Goal: Check status: Check status

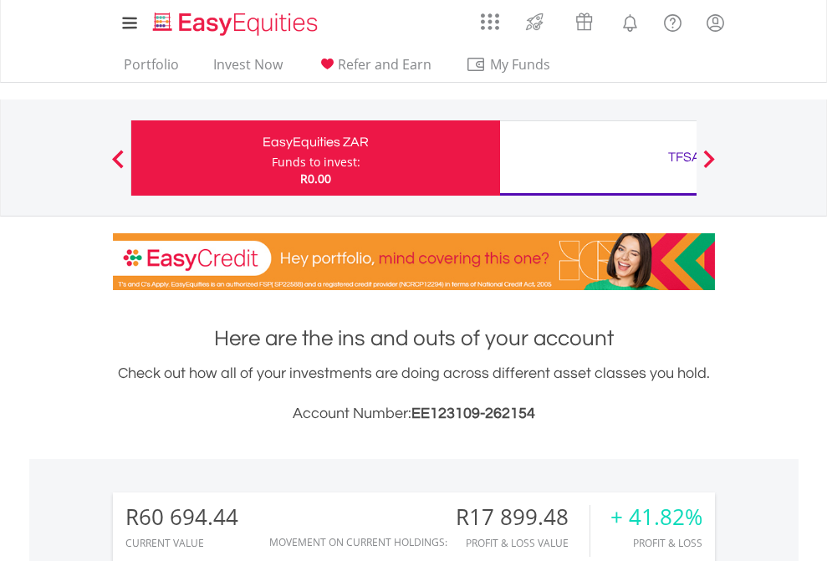
scroll to position [160, 262]
click at [272, 158] on div "Funds to invest:" at bounding box center [316, 162] width 89 height 17
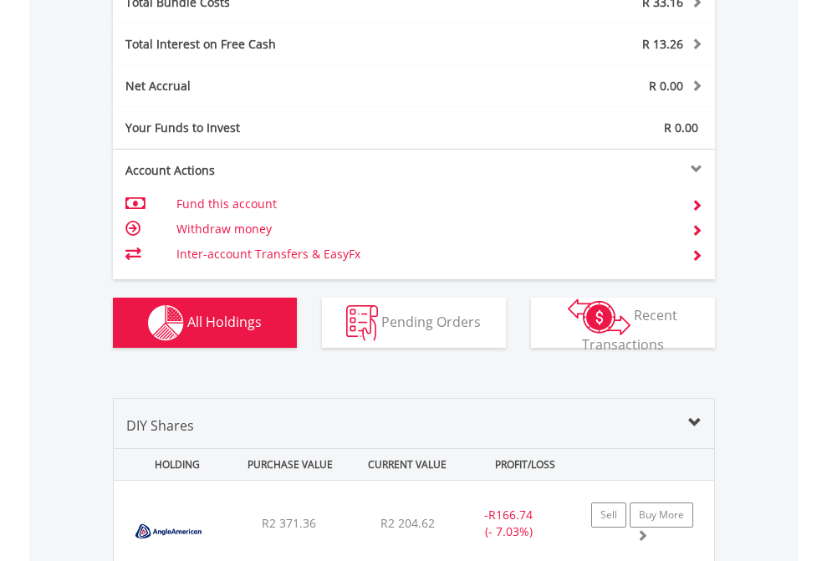
scroll to position [1959, 0]
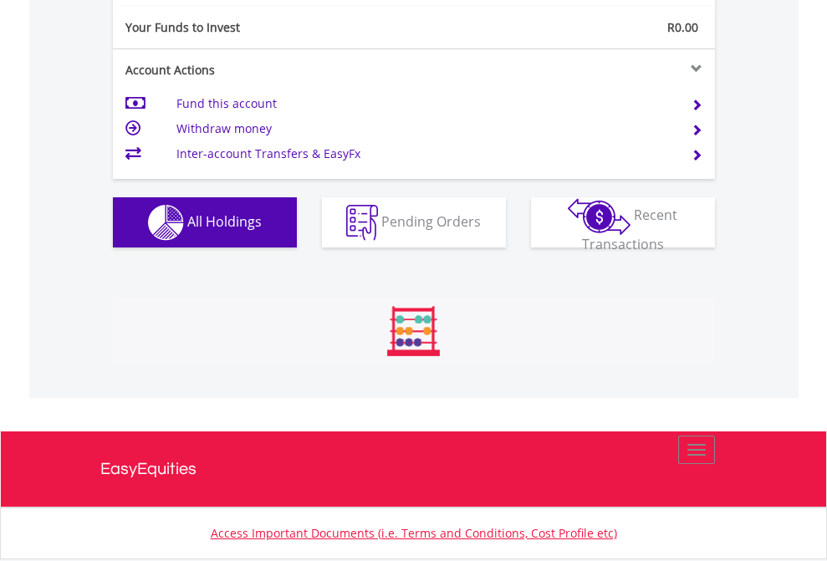
scroll to position [160, 262]
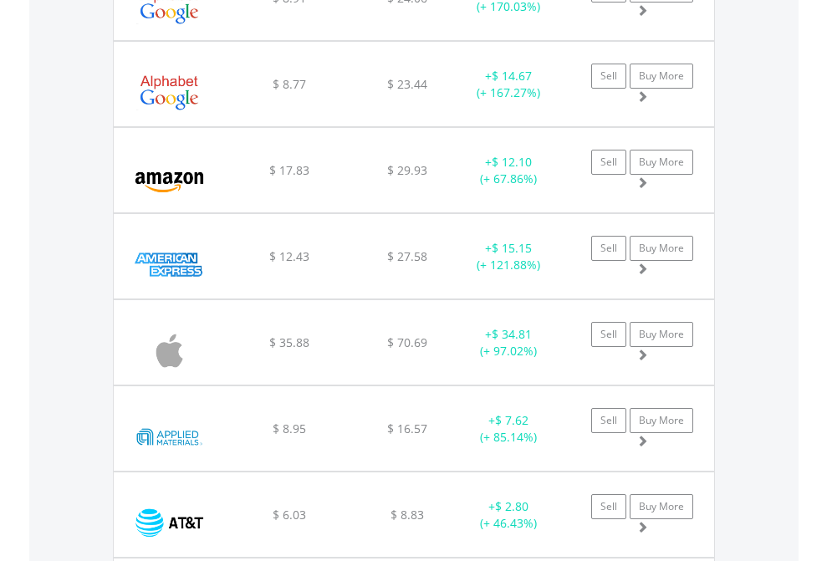
scroll to position [160, 262]
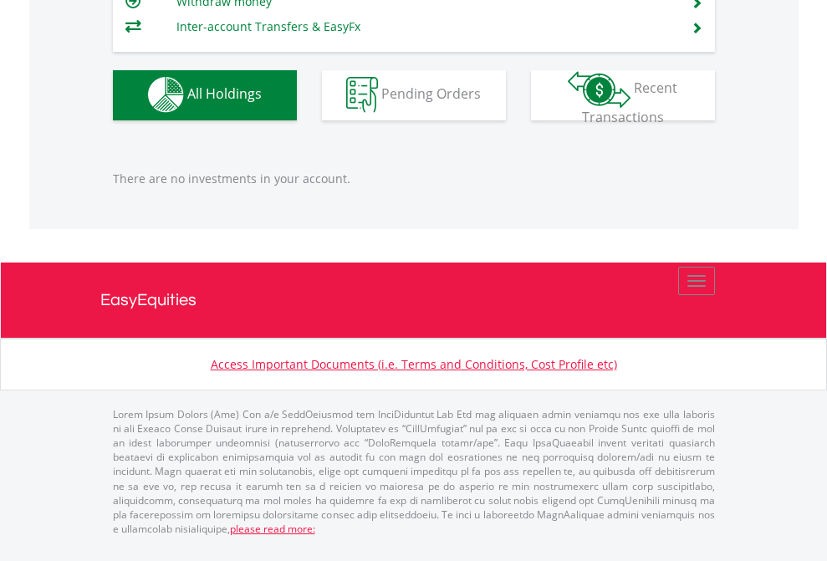
scroll to position [160, 262]
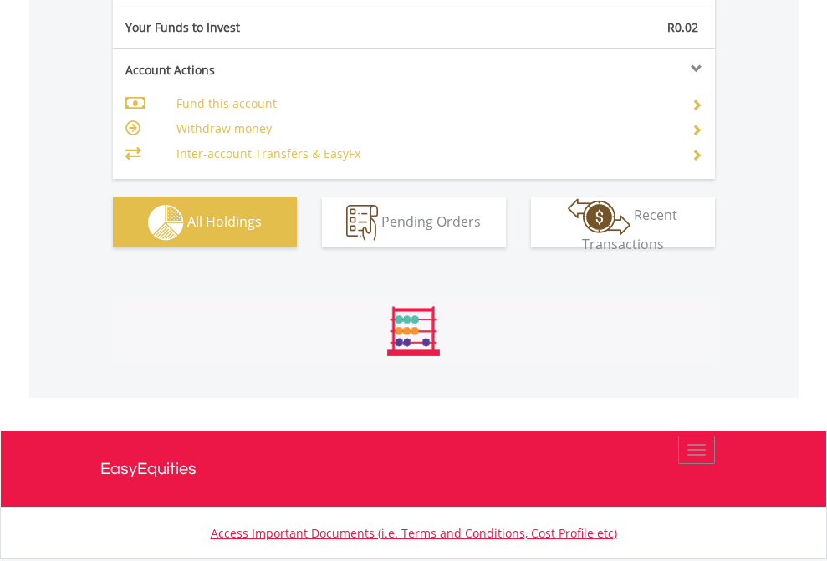
scroll to position [1859, 0]
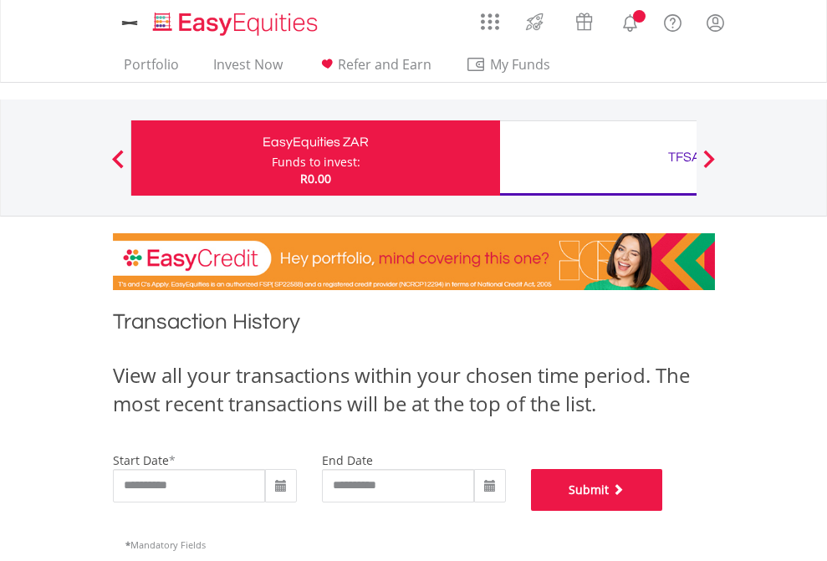
click at [663, 511] on button "Submit" at bounding box center [597, 490] width 132 height 42
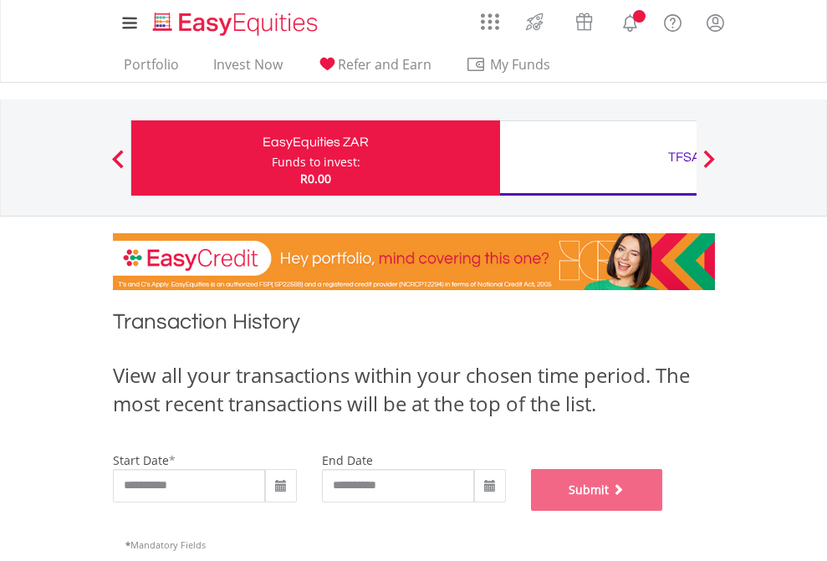
scroll to position [678, 0]
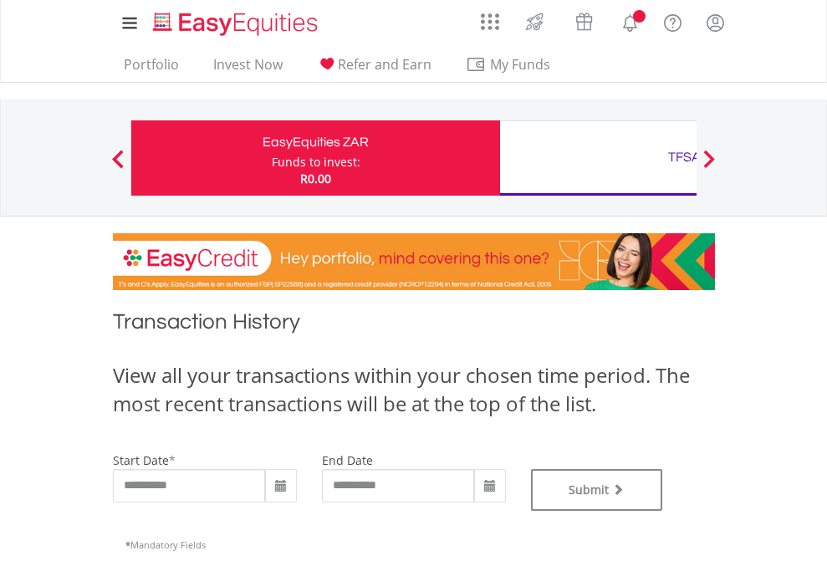
click at [598, 158] on div "TFSA" at bounding box center [684, 156] width 349 height 23
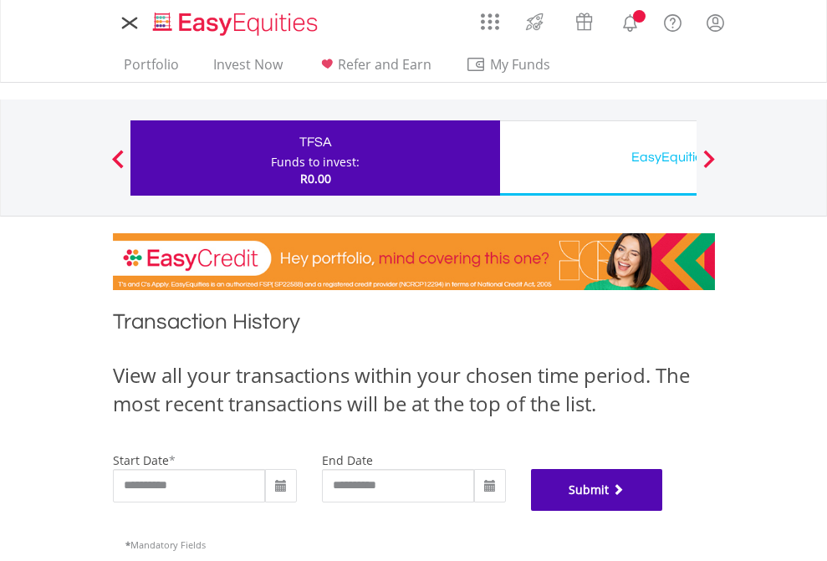
click at [663, 511] on button "Submit" at bounding box center [597, 490] width 132 height 42
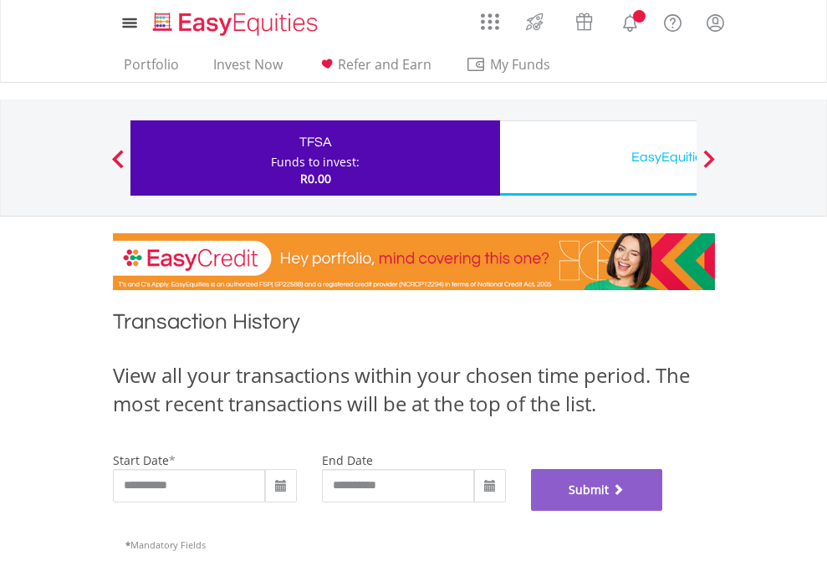
scroll to position [678, 0]
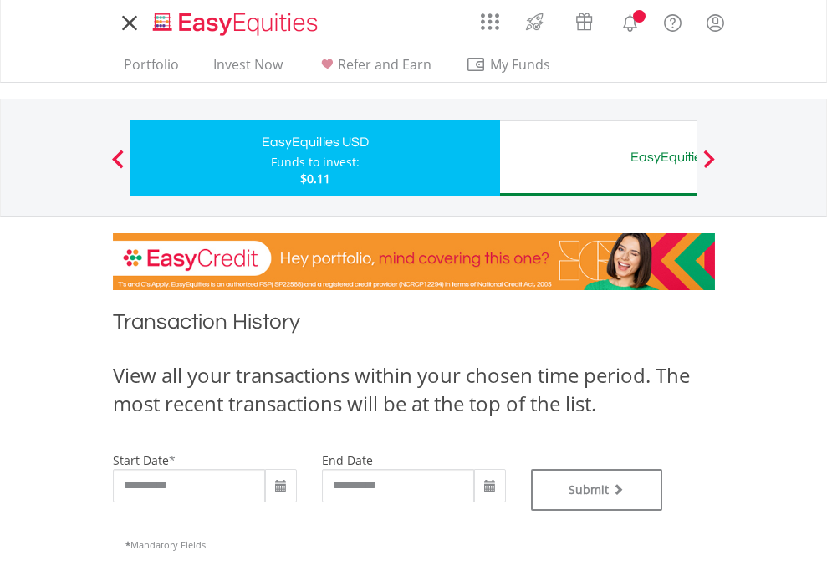
type input "**********"
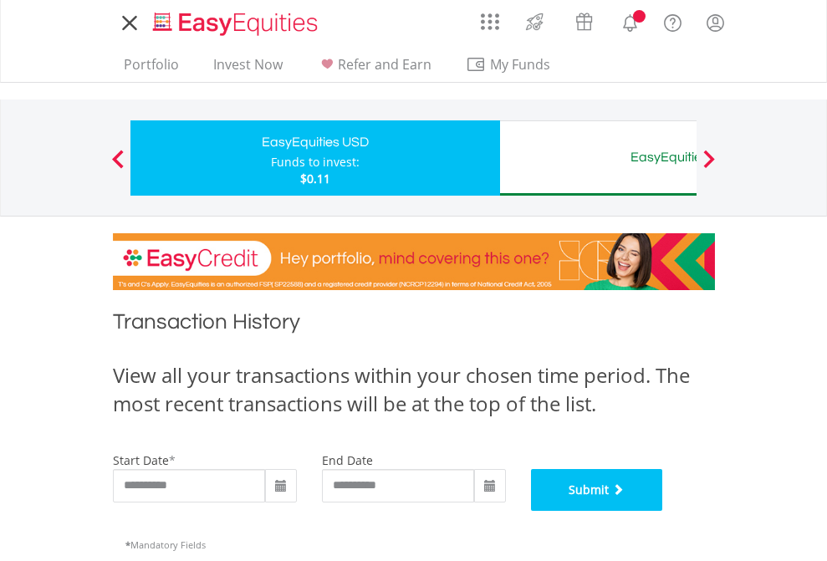
click at [663, 511] on button "Submit" at bounding box center [597, 490] width 132 height 42
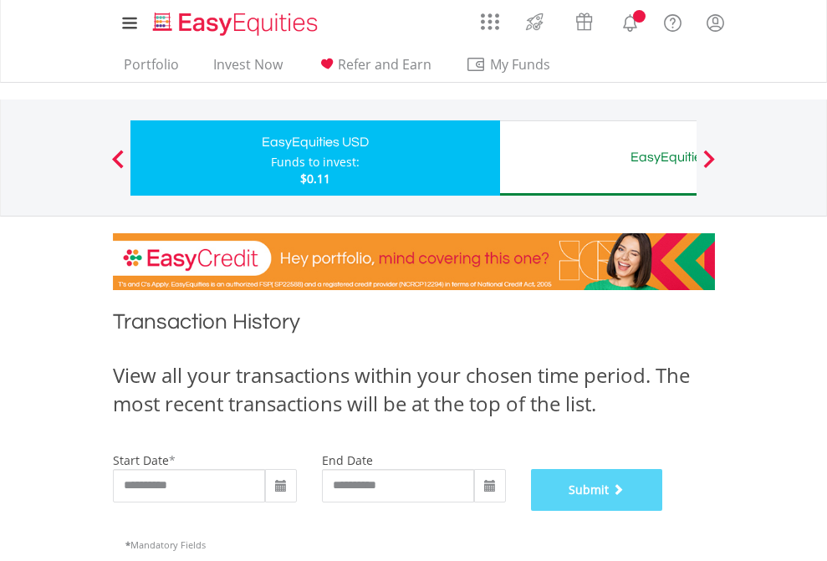
scroll to position [678, 0]
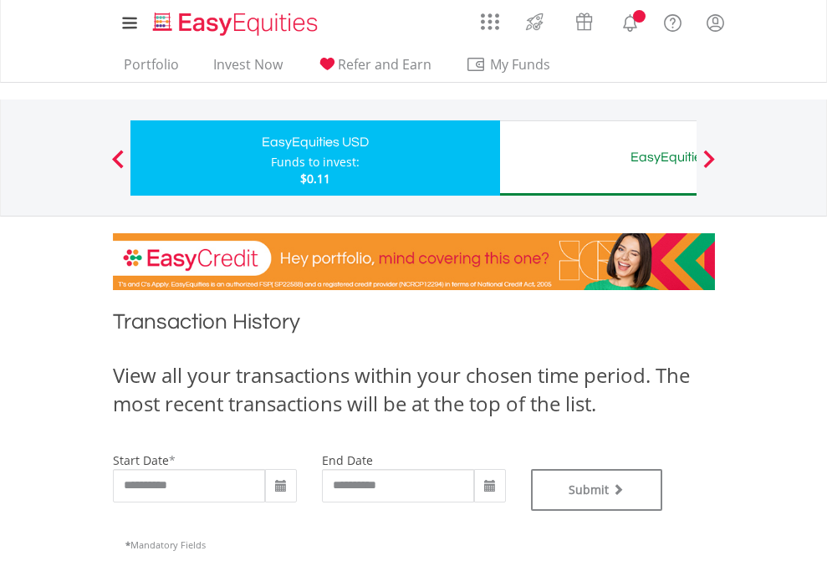
click at [598, 158] on div "EasyEquities AUD" at bounding box center [684, 156] width 349 height 23
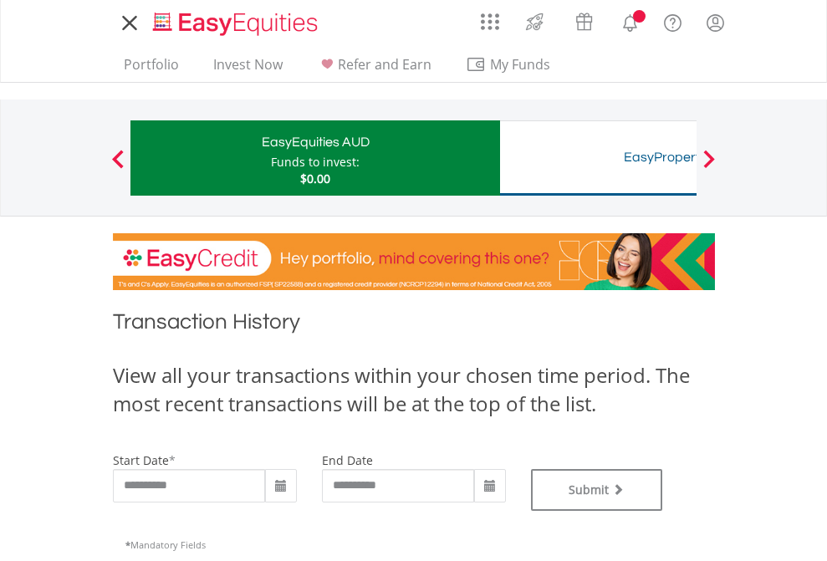
type input "**********"
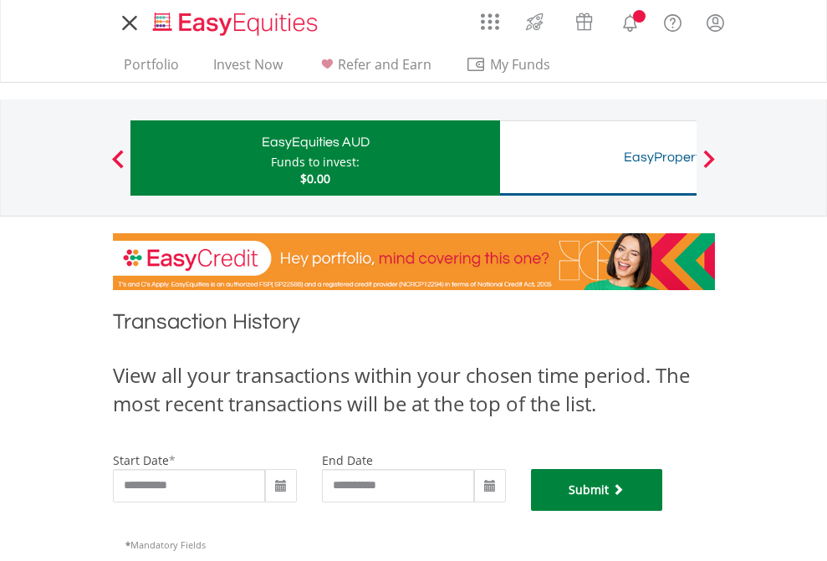
click at [663, 511] on button "Submit" at bounding box center [597, 490] width 132 height 42
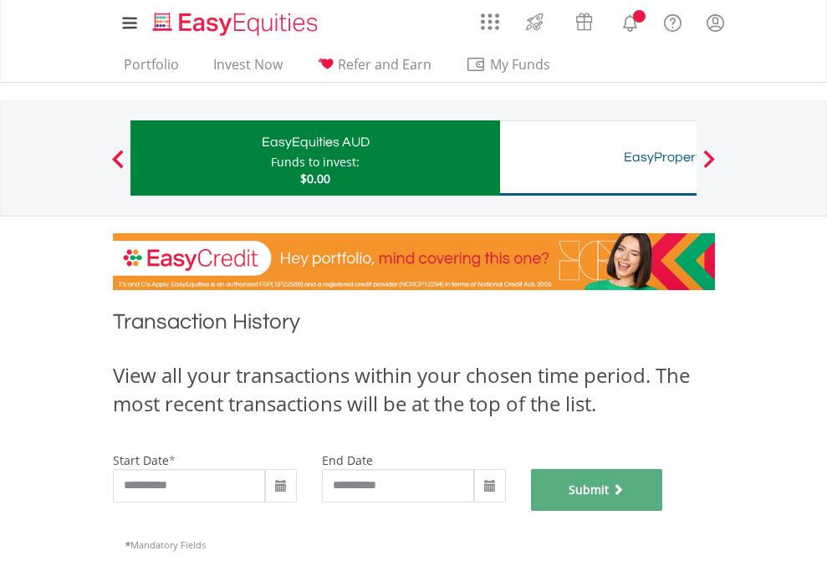
scroll to position [678, 0]
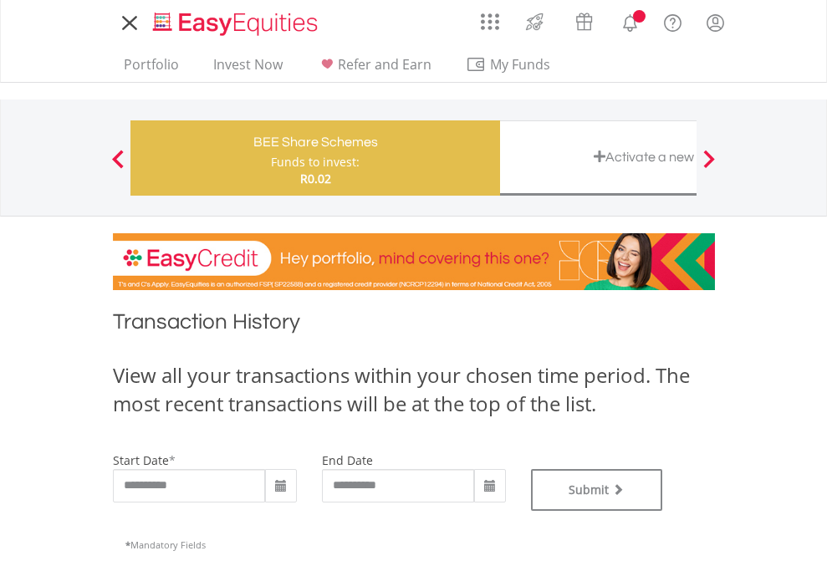
type input "**********"
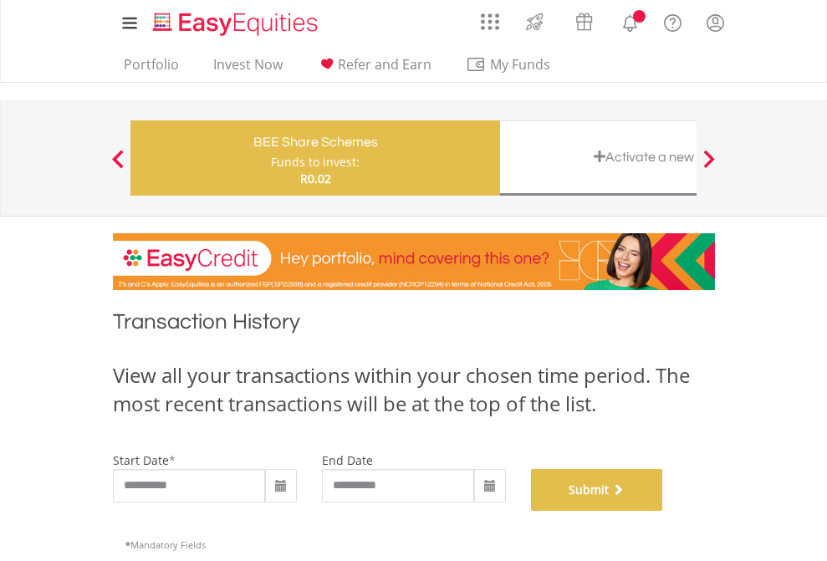
click at [663, 511] on button "Submit" at bounding box center [597, 490] width 132 height 42
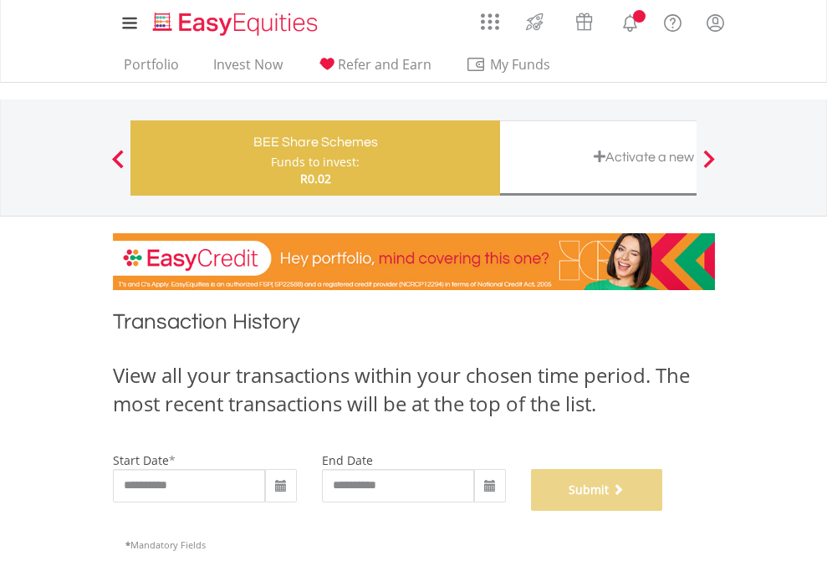
scroll to position [678, 0]
